Goal: Use online tool/utility: Utilize a website feature to perform a specific function

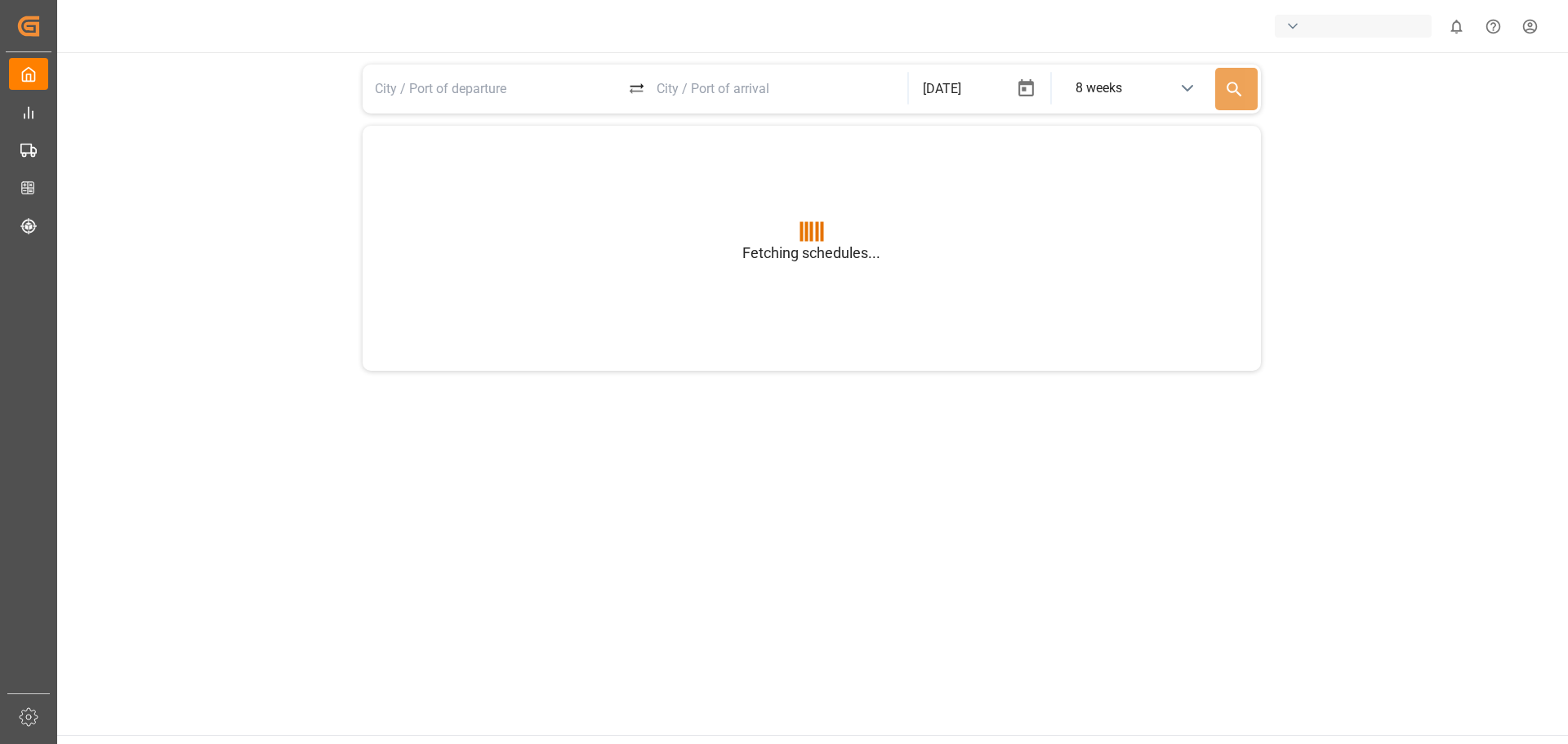
type input "BEANR"
type input "USGXX"
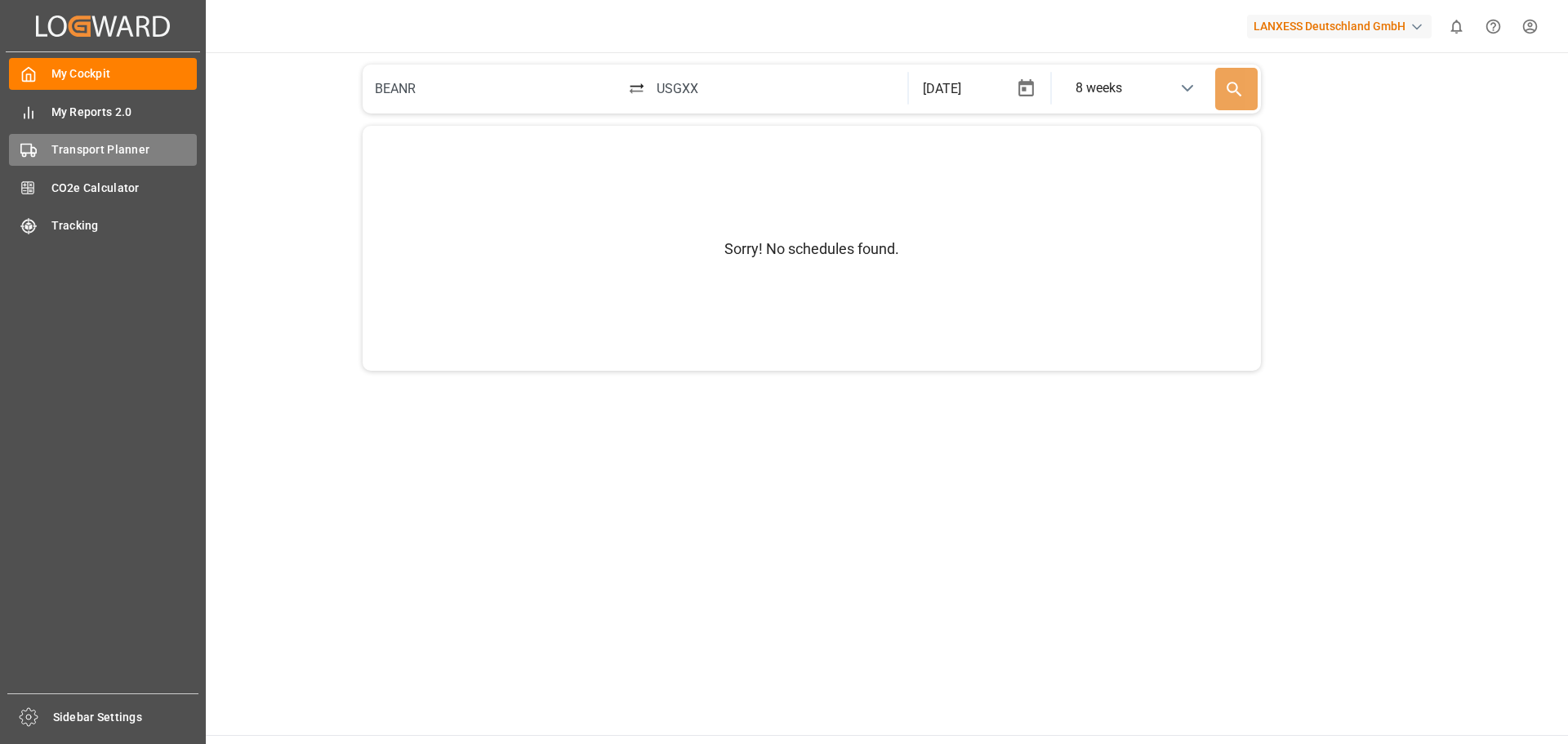
click at [105, 152] on span "Transport Planner" at bounding box center [124, 150] width 146 height 17
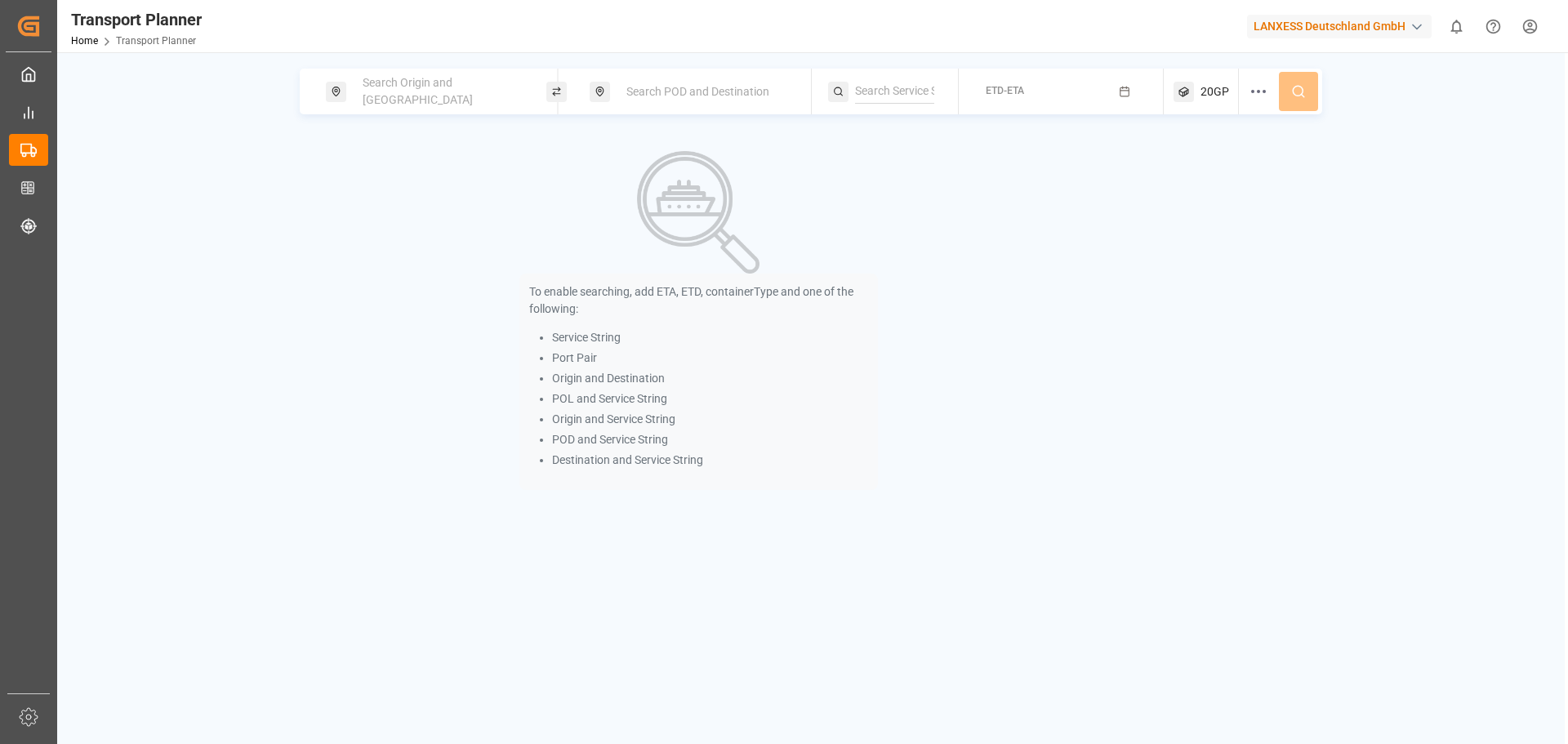
click at [410, 88] on span "Search Origin and [GEOGRAPHIC_DATA]" at bounding box center [417, 91] width 110 height 30
click at [419, 173] on input at bounding box center [426, 180] width 164 height 25
click at [331, 201] on div "Search Origin and [GEOGRAPHIC_DATA]" at bounding box center [441, 186] width 228 height 153
click at [386, 210] on input at bounding box center [426, 222] width 164 height 25
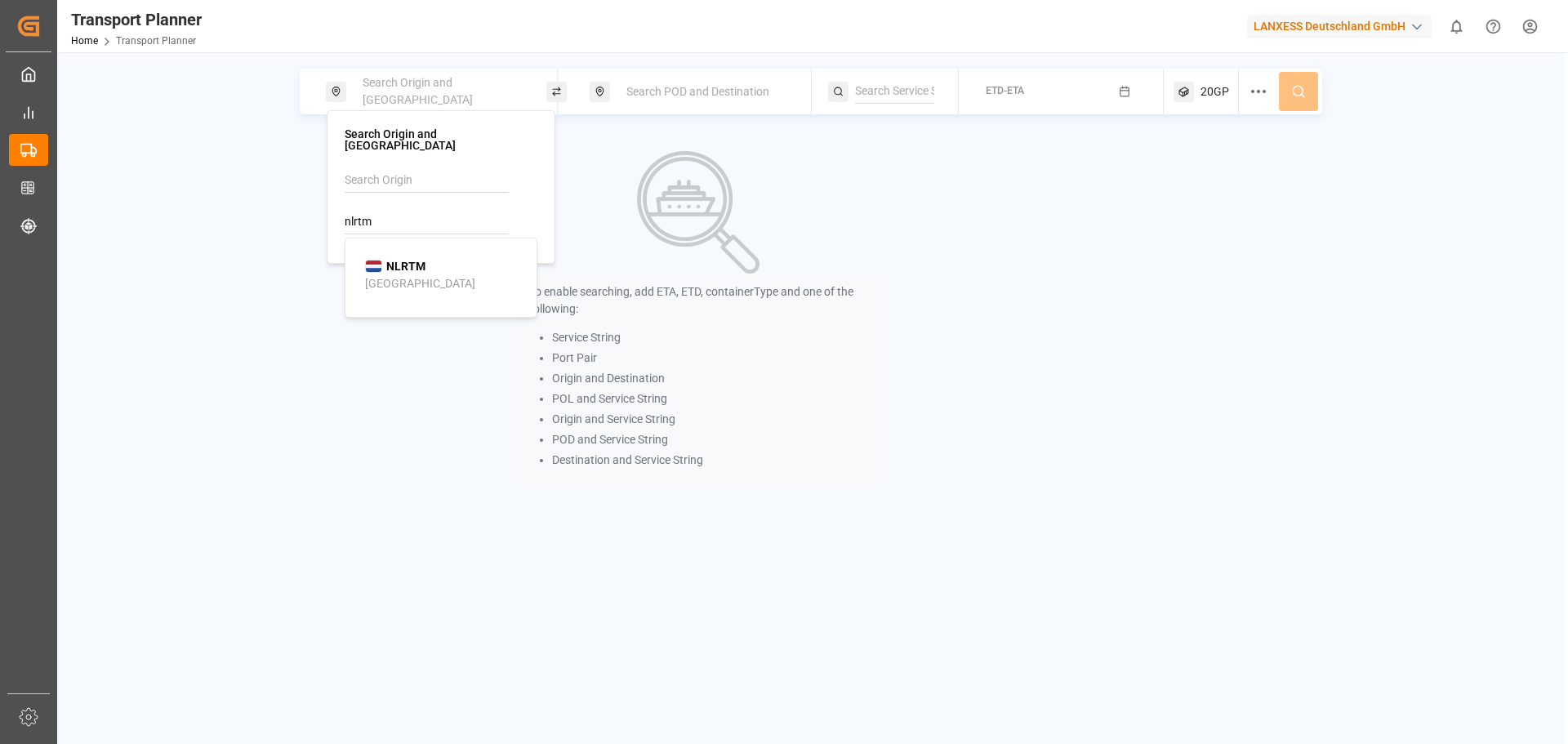
click at [406, 276] on div "[GEOGRAPHIC_DATA]" at bounding box center [420, 284] width 110 height 17
type input "NLRTM"
click at [656, 73] on div "Search POD and Destination" at bounding box center [700, 91] width 221 height 46
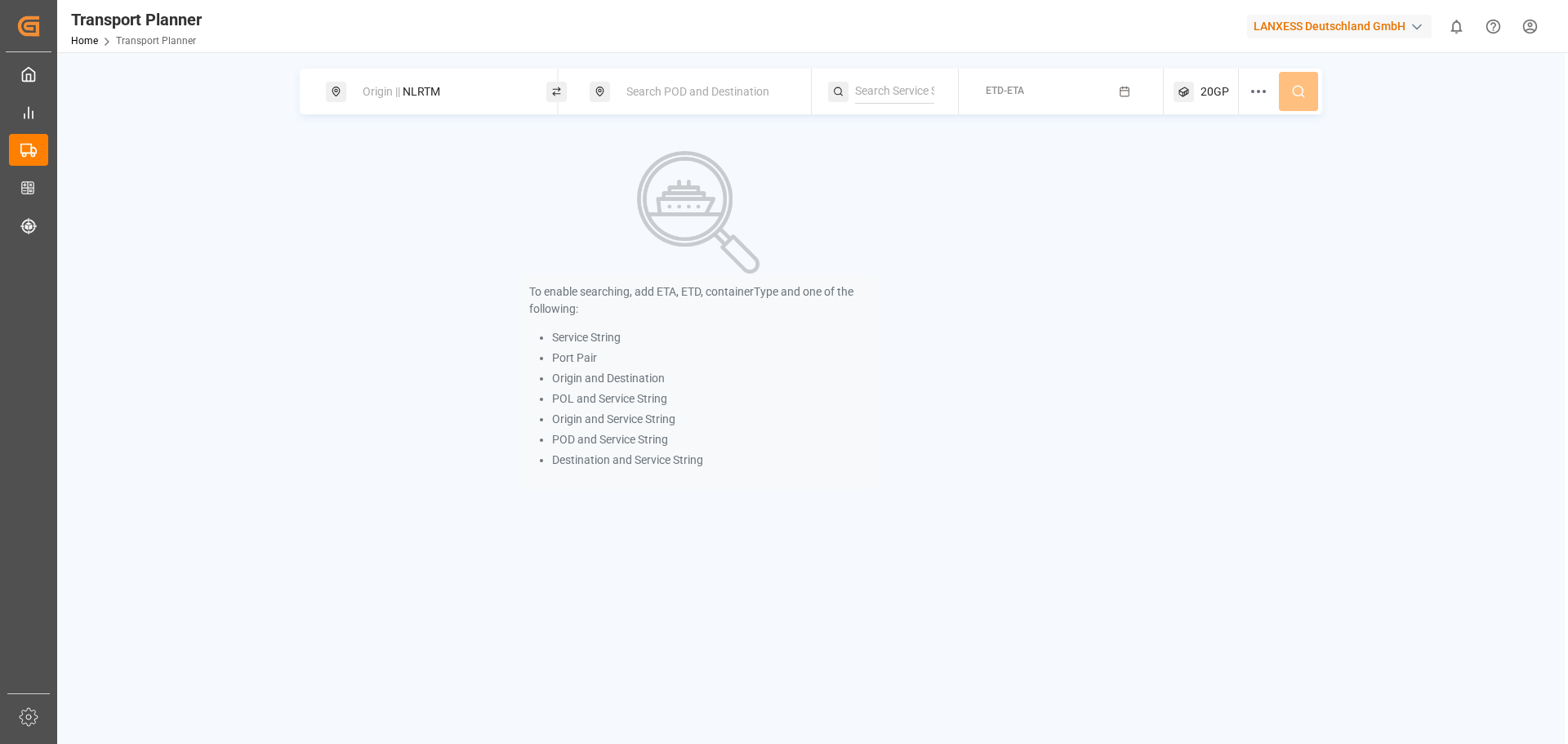
click at [661, 91] on span "Search POD and Destination" at bounding box center [697, 91] width 143 height 13
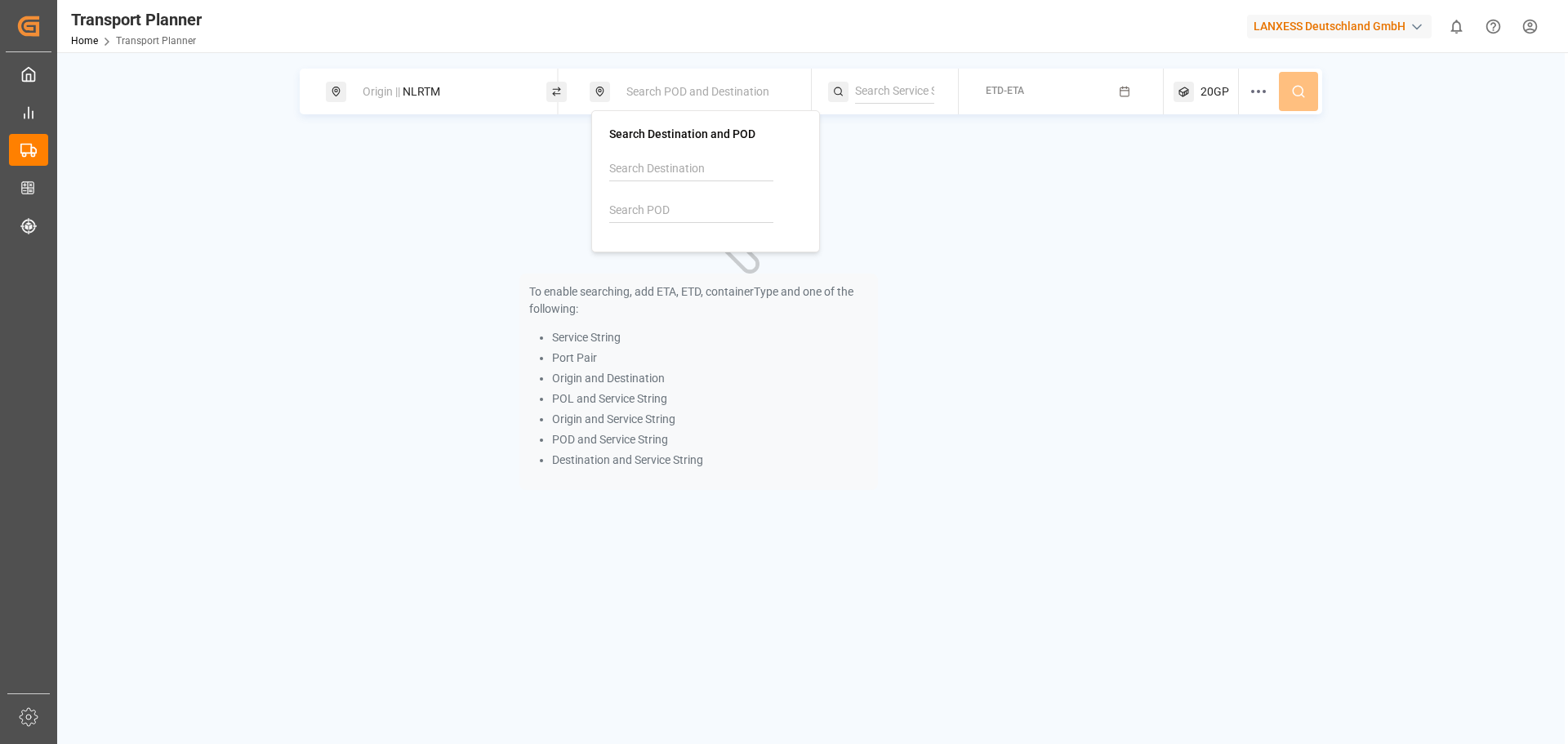
click at [639, 223] on div at bounding box center [706, 196] width 193 height 78
click at [643, 207] on input at bounding box center [691, 211] width 164 height 25
click at [646, 236] on ul "VNCLI Cát Lái" at bounding box center [709, 263] width 184 height 60
drag, startPoint x: 669, startPoint y: 270, endPoint x: 696, endPoint y: 248, distance: 34.8
click at [672, 270] on div "VNCLI Cát Lái" at bounding box center [708, 263] width 158 height 35
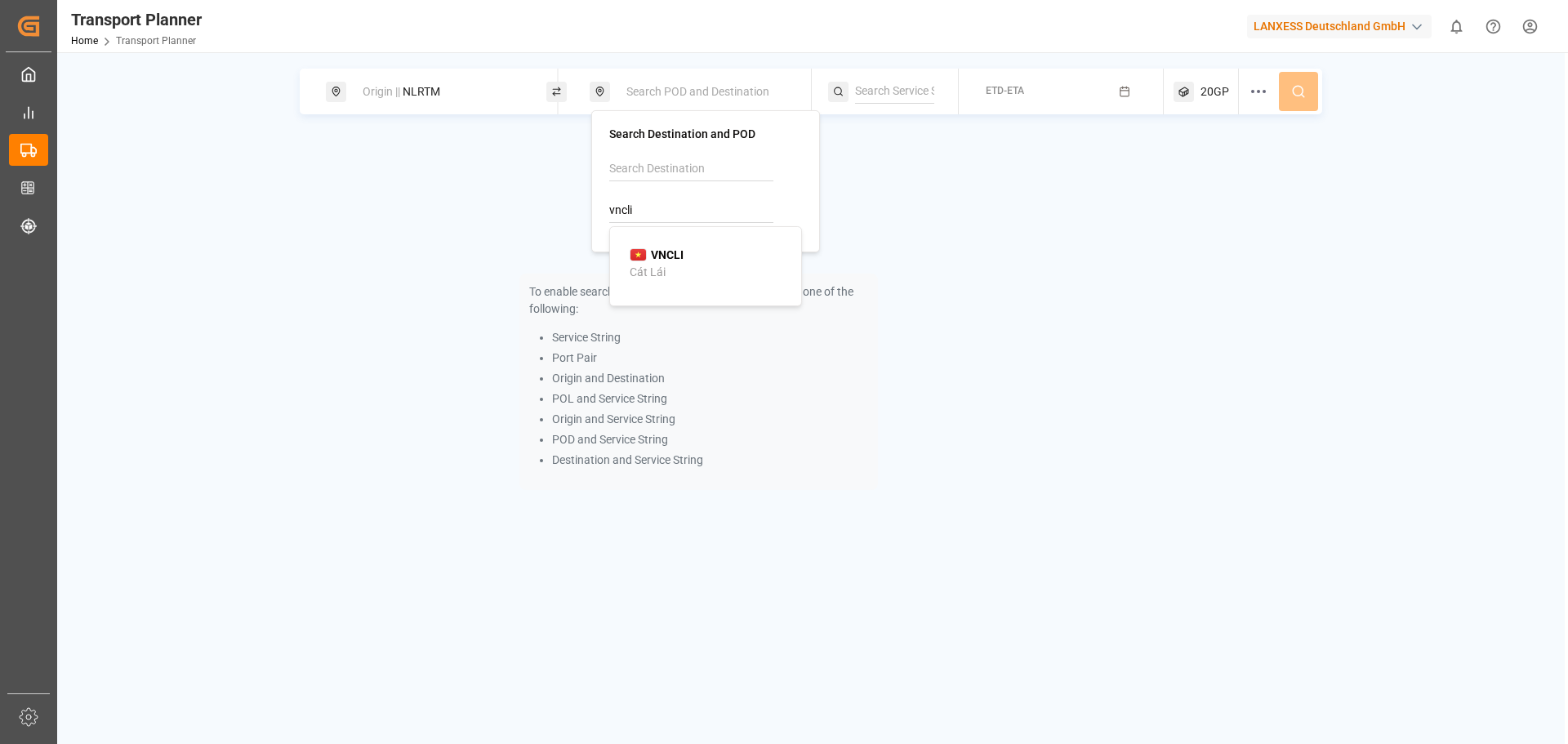
type input "VNCLI"
click at [926, 77] on div at bounding box center [894, 91] width 130 height 46
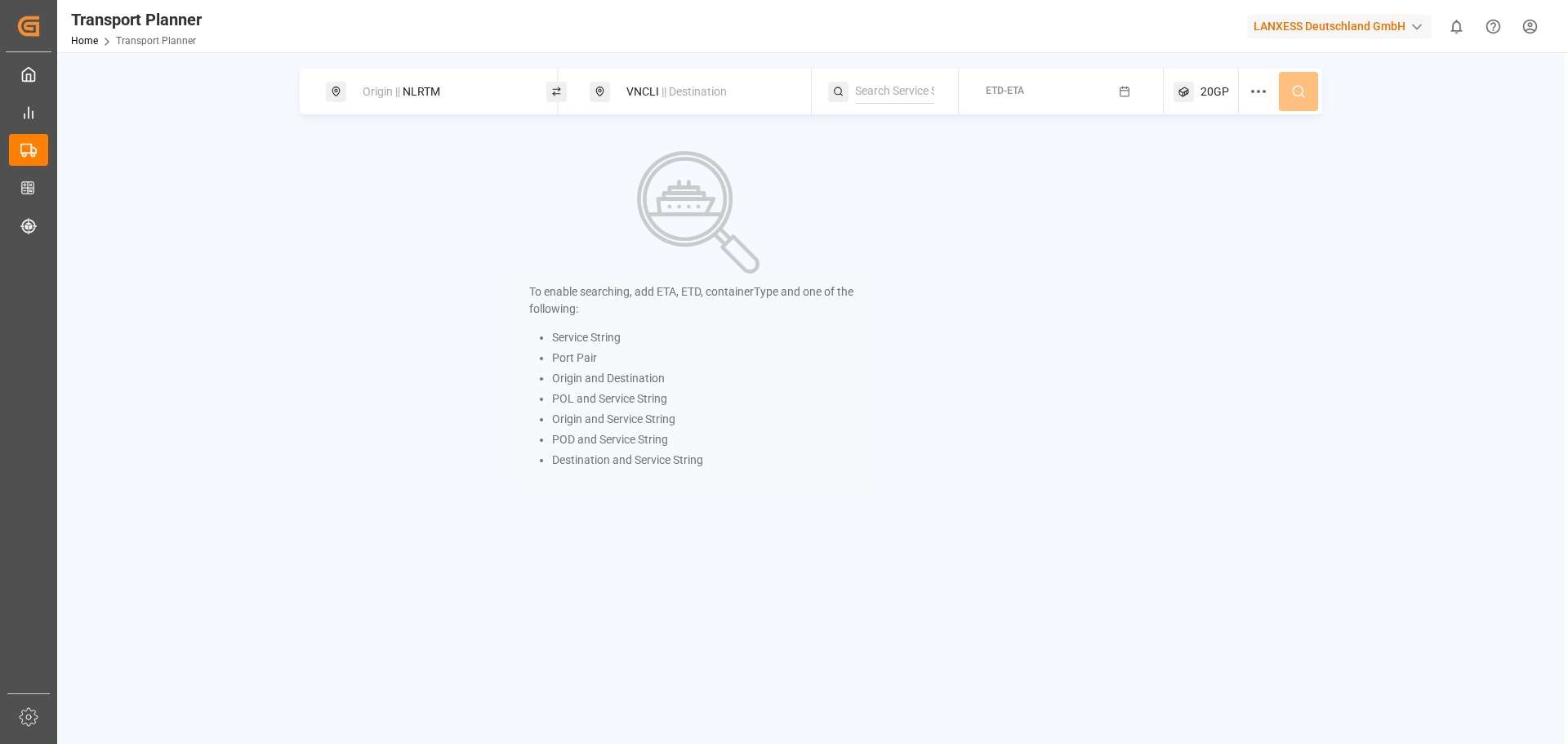
click at [1140, 101] on button "ETD-ETA" at bounding box center [1061, 92] width 185 height 32
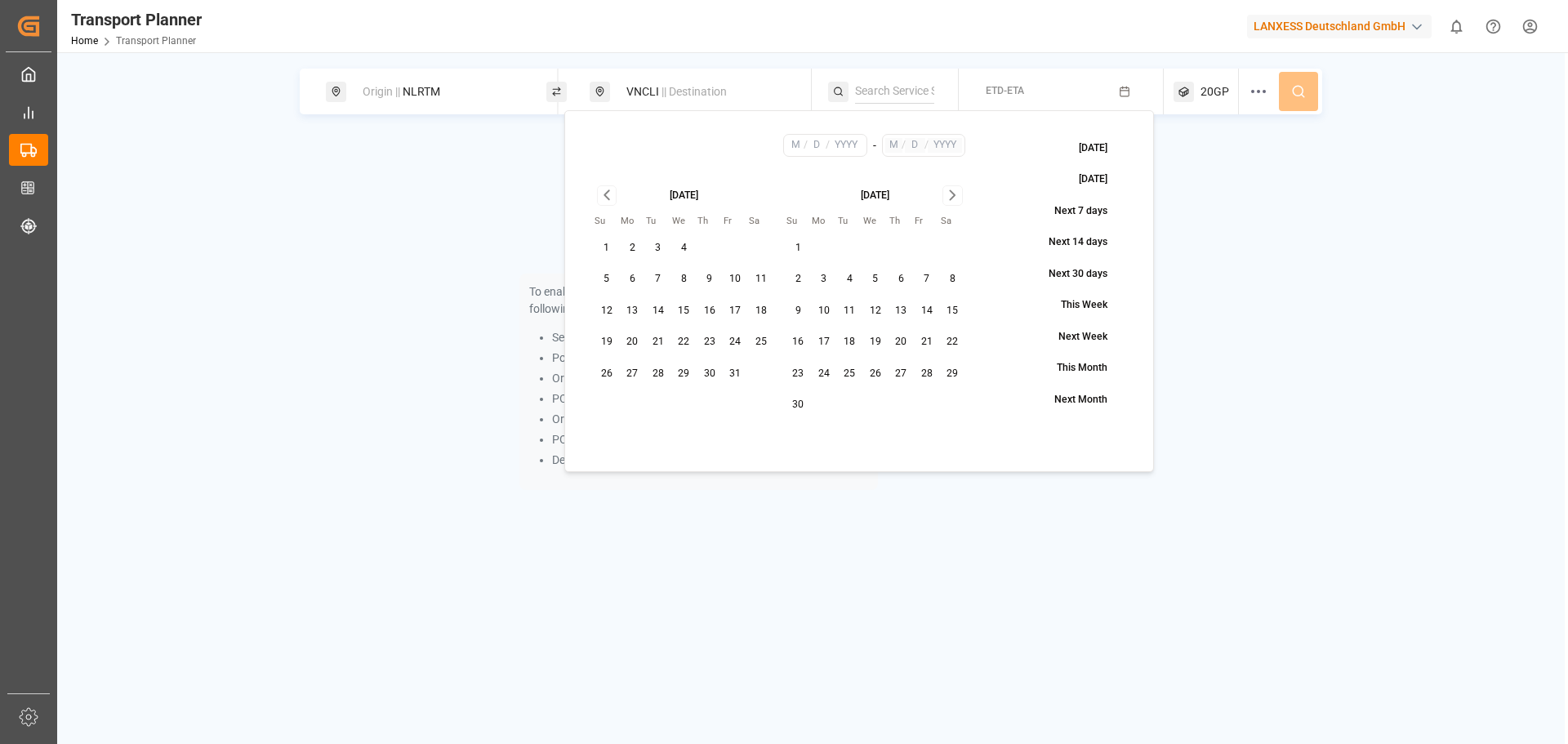
click at [703, 346] on button "23" at bounding box center [709, 342] width 26 height 26
type input "10"
type input "23"
type input "2025"
click at [952, 192] on icon "Go to next month" at bounding box center [952, 196] width 5 height 9
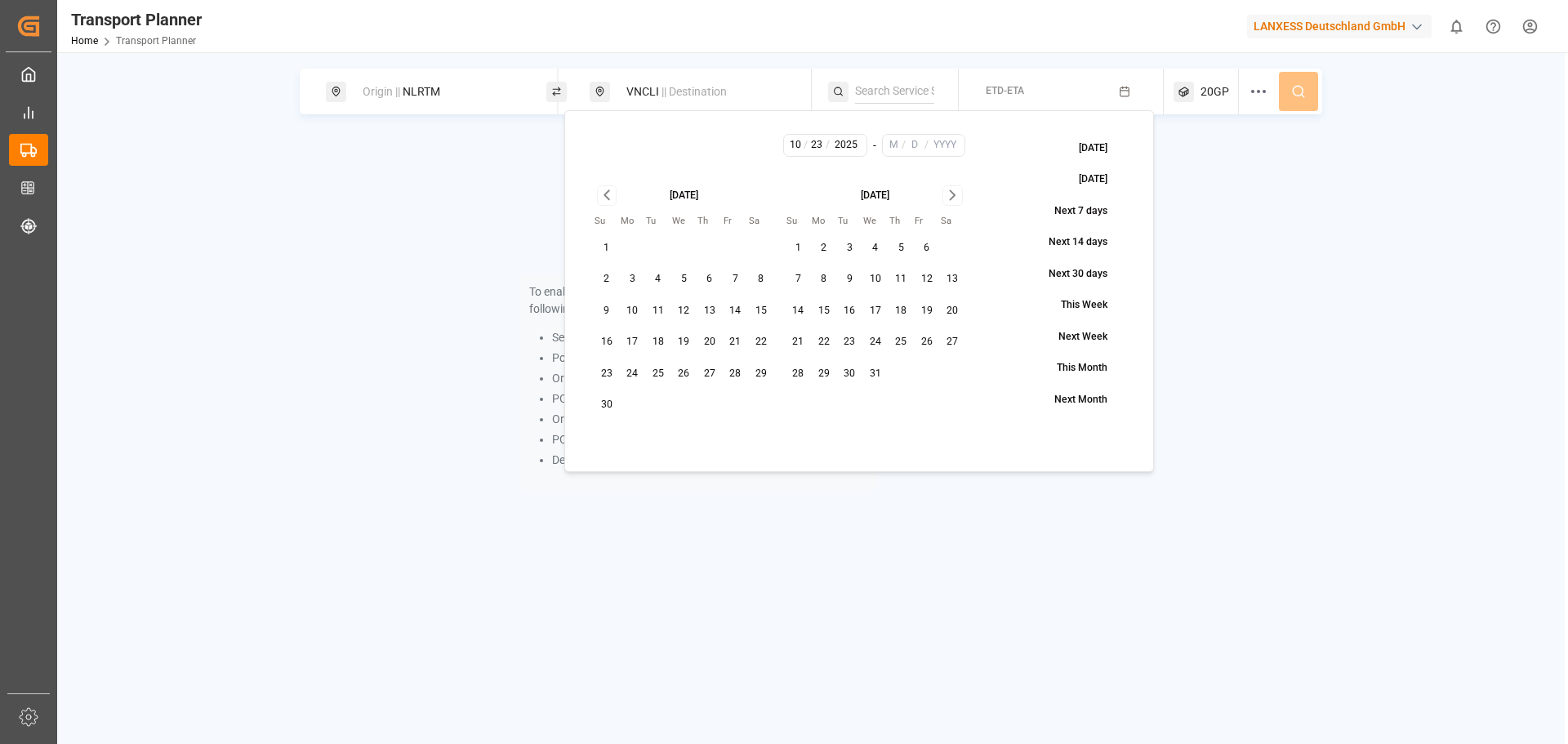
click at [875, 376] on button "31" at bounding box center [875, 374] width 26 height 26
type input "12"
type input "31"
type input "2025"
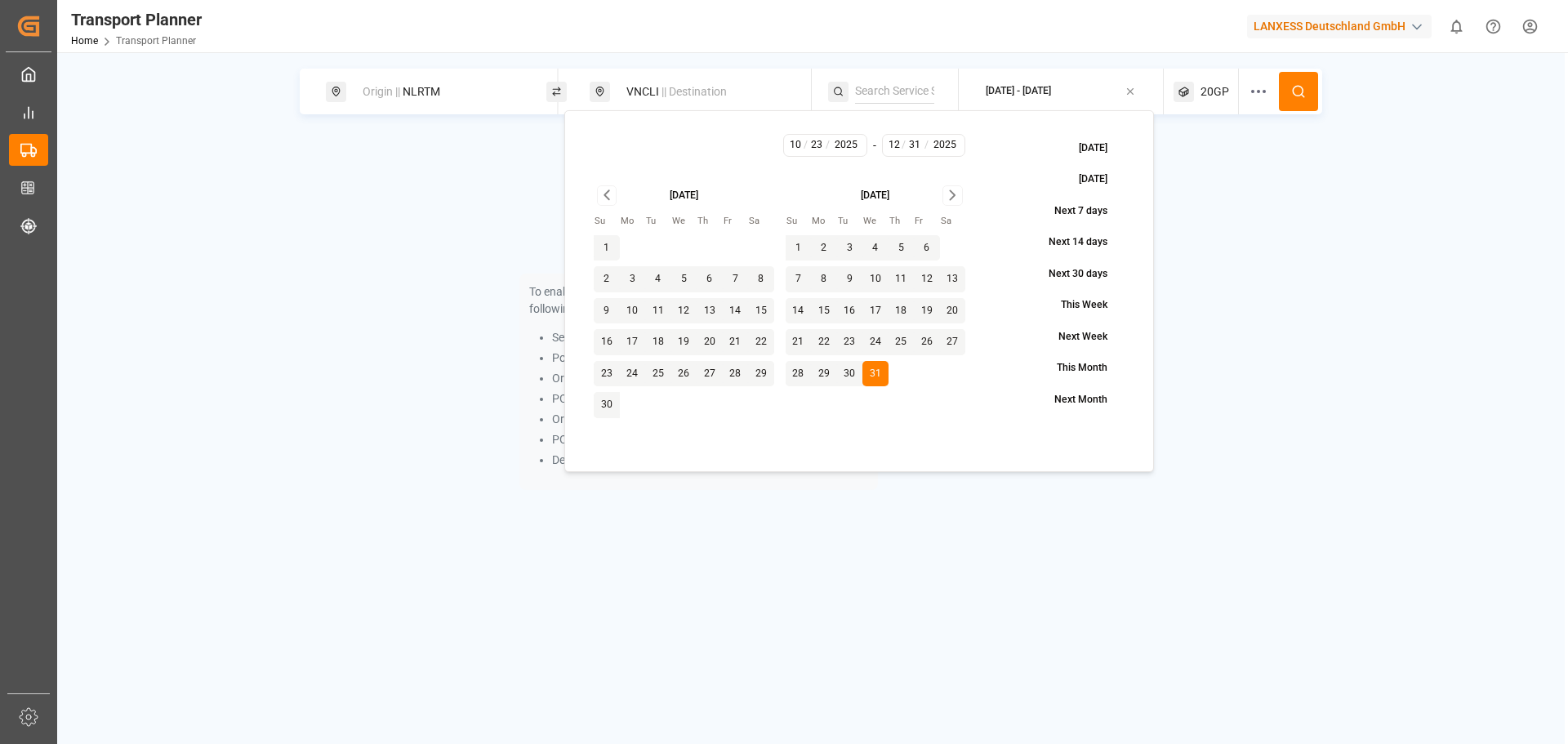
click at [1299, 96] on circle at bounding box center [1298, 91] width 10 height 10
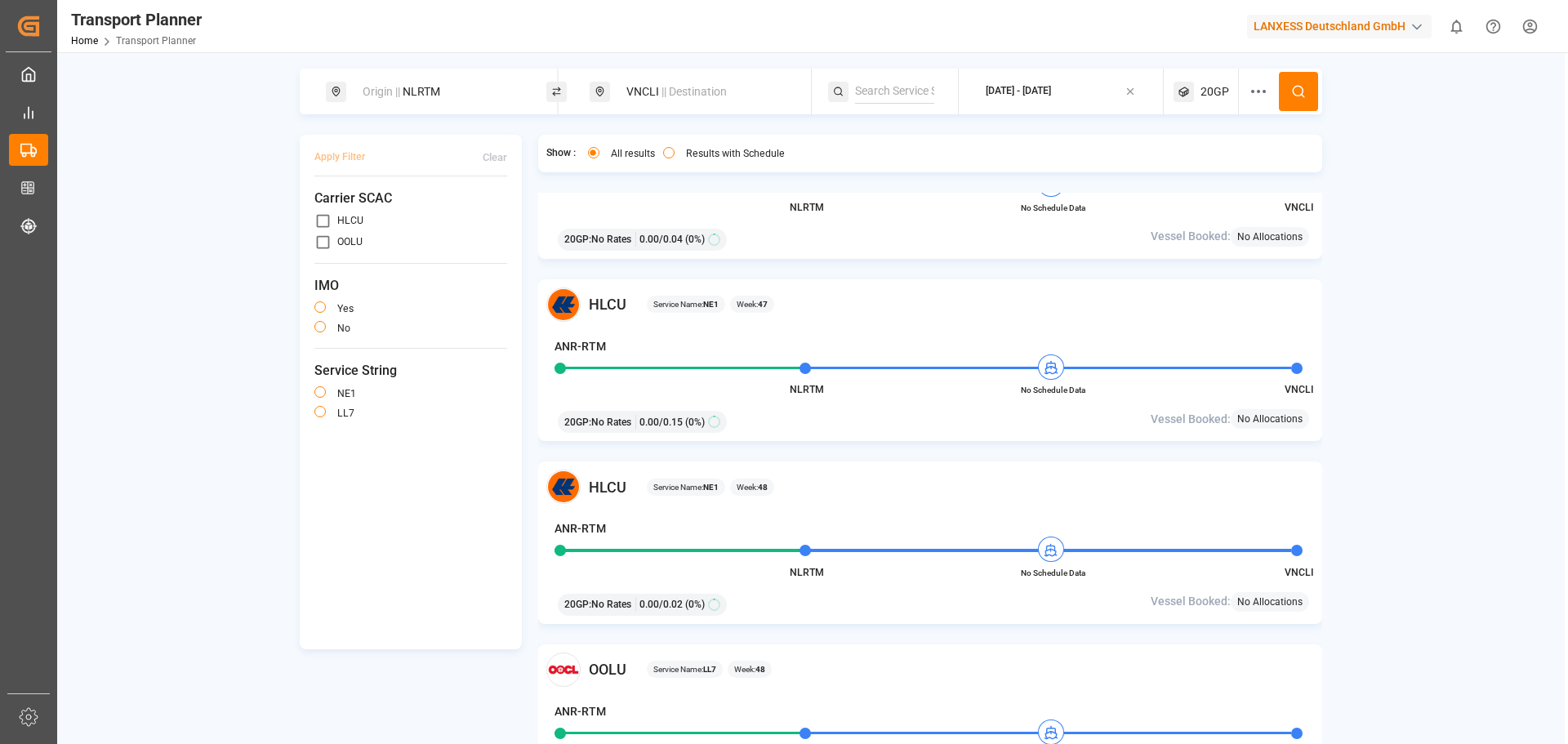
scroll to position [3084, 0]
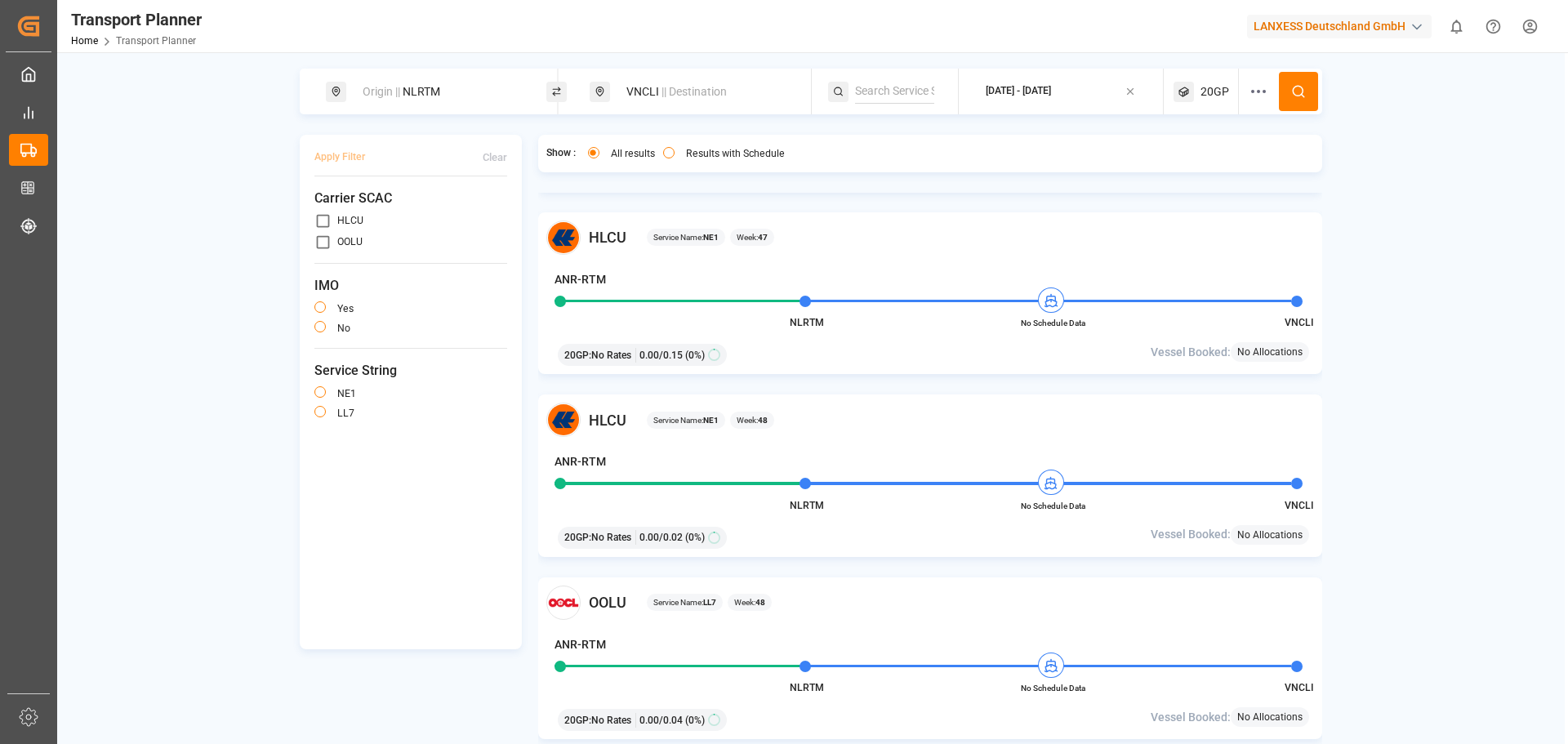
click at [1213, 94] on span "20GP" at bounding box center [1215, 91] width 29 height 17
click at [1210, 173] on icon "button" at bounding box center [1213, 170] width 12 height 12
click at [1201, 168] on span "Select Container Type..." at bounding box center [1191, 169] width 106 height 14
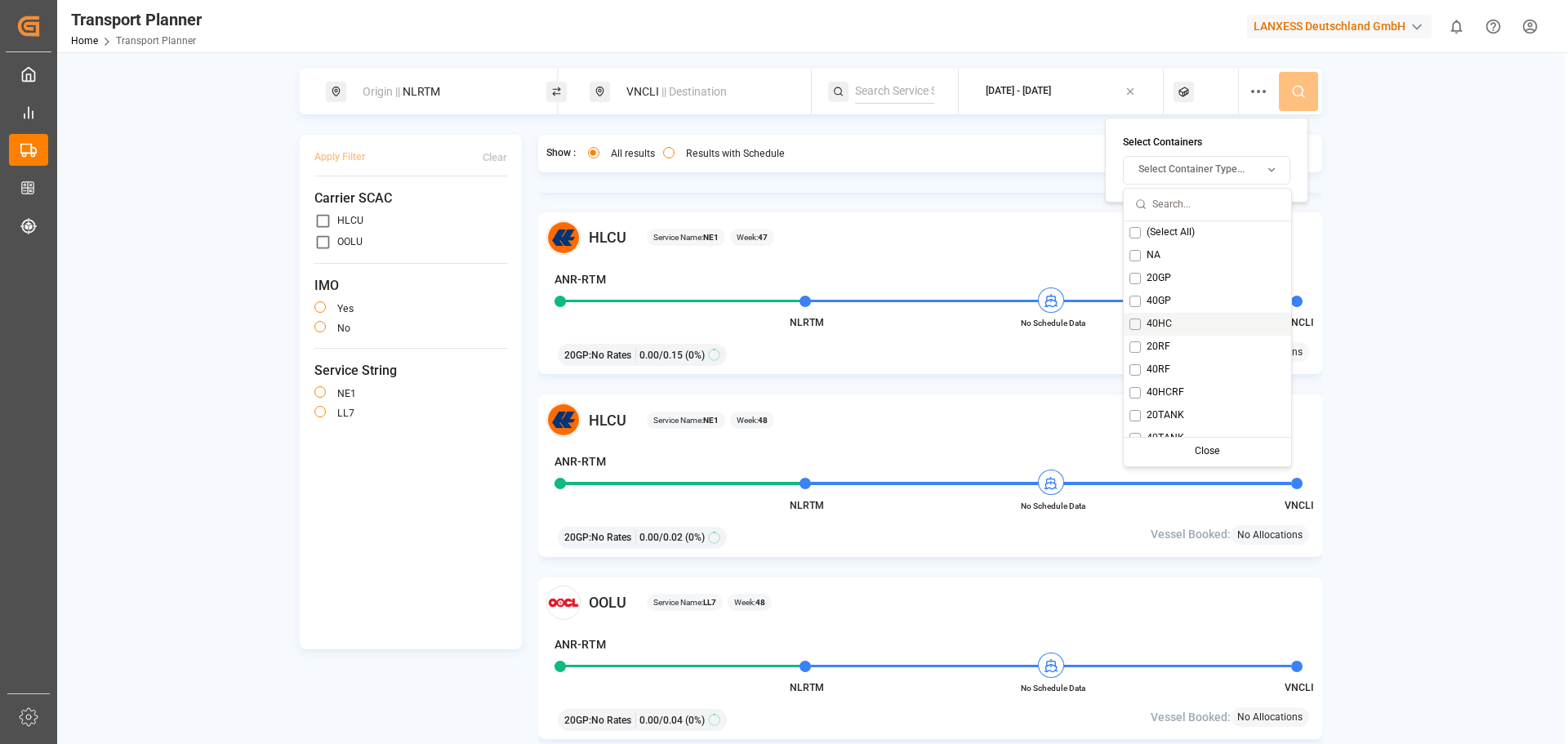
click at [1133, 333] on div "40HC" at bounding box center [1208, 324] width 168 height 23
click at [1251, 458] on div "Close" at bounding box center [1264, 451] width 81 height 23
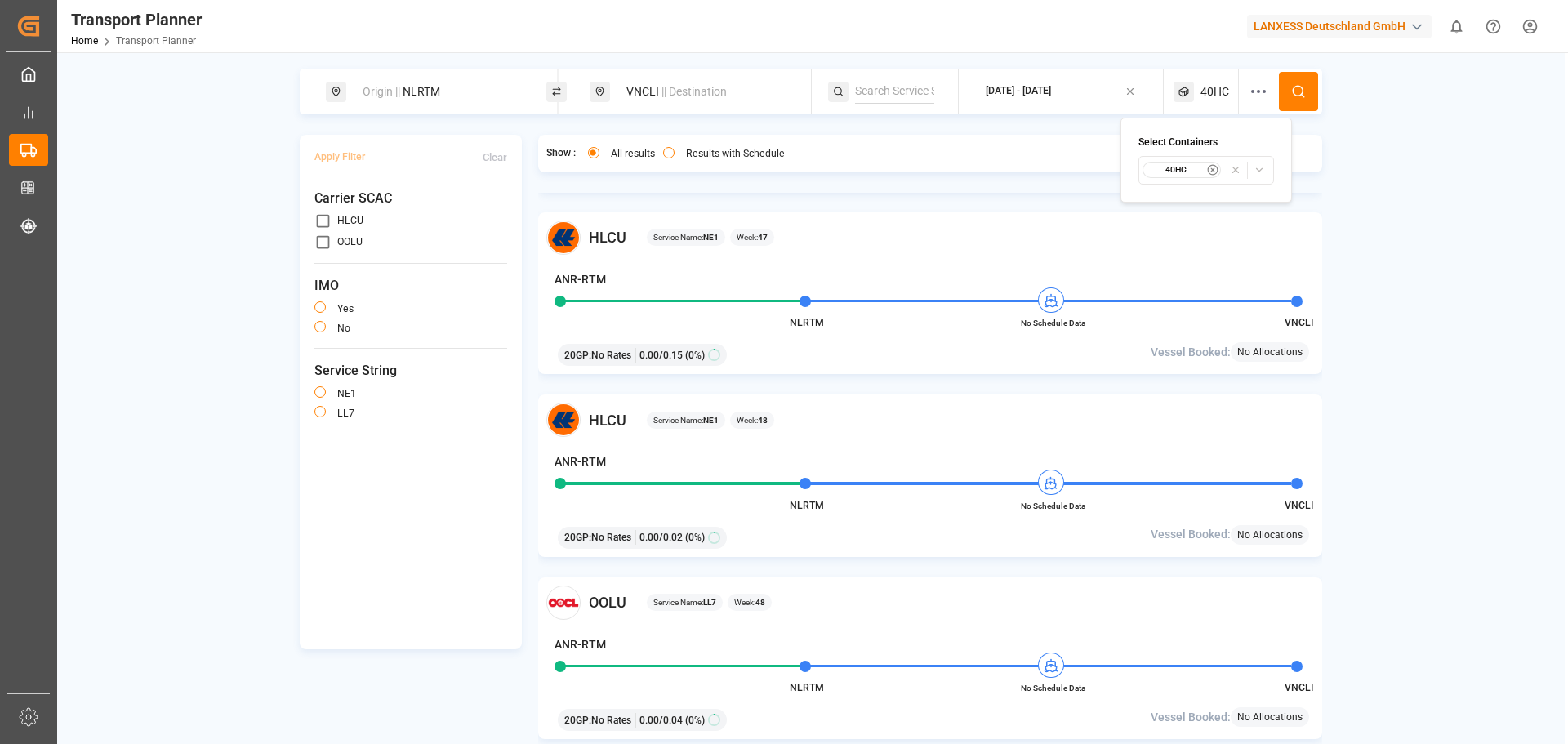
click at [1294, 90] on circle at bounding box center [1298, 91] width 10 height 10
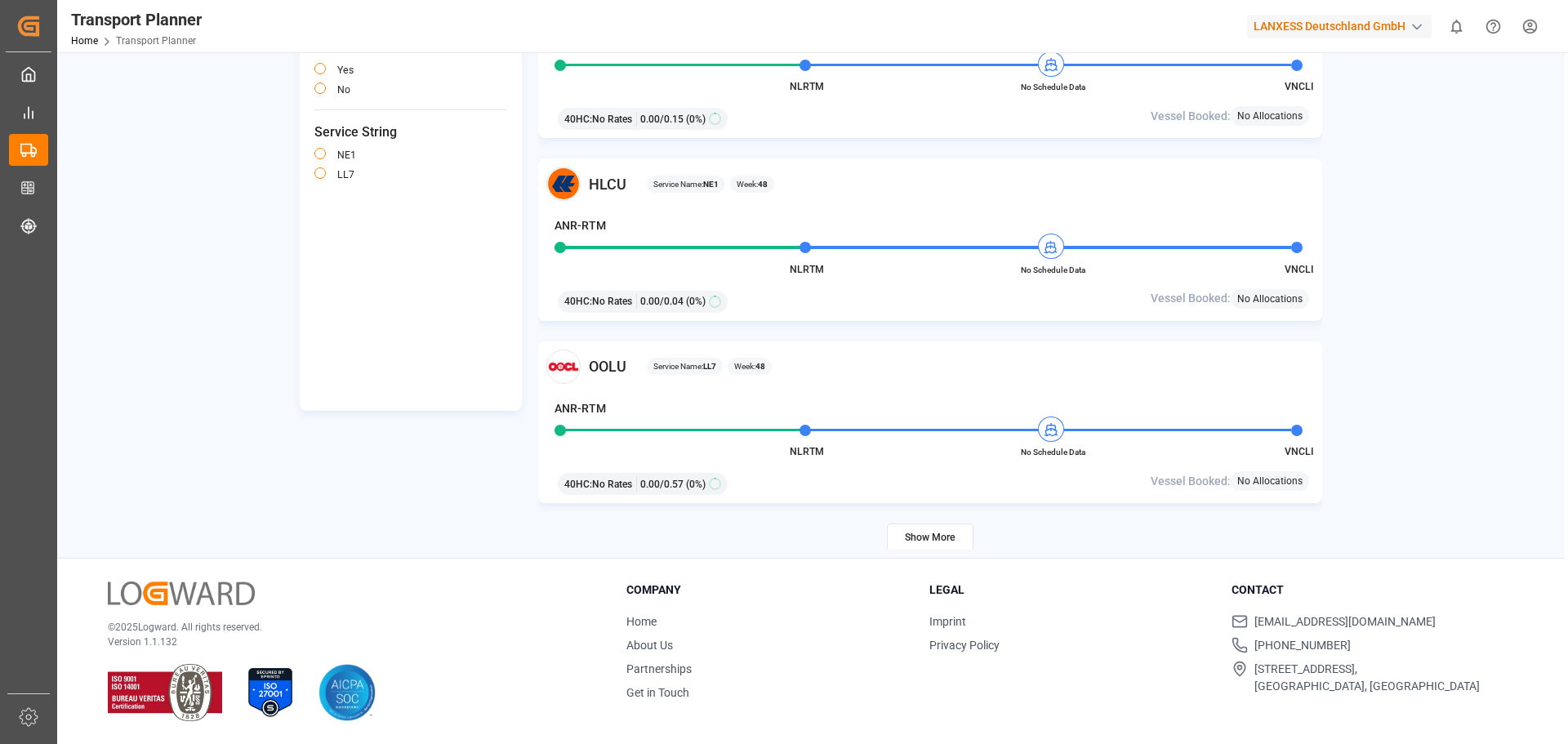
scroll to position [3084, 0]
click at [405, 427] on div "Apply Filter Clear Carrier SCAC HLCU OOLU IMO yes no Service String NE1 LL7 Sho…" at bounding box center [811, 223] width 1022 height 653
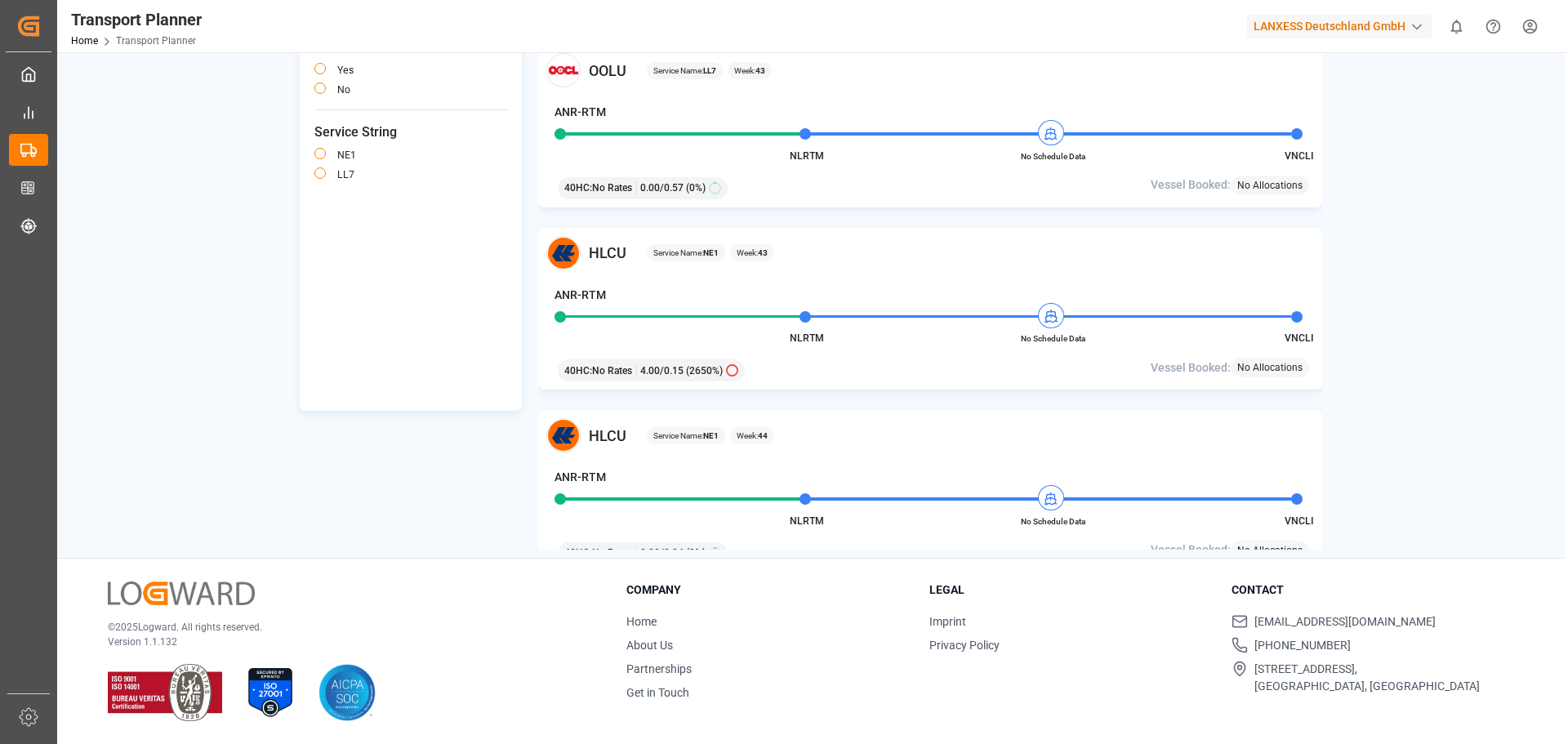
scroll to position [634, 0]
